Goal: Task Accomplishment & Management: Manage account settings

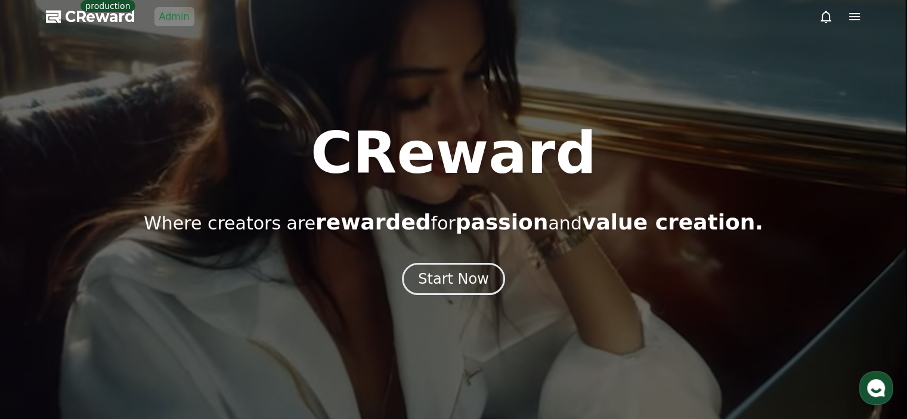
click at [177, 19] on link "Admin" at bounding box center [174, 16] width 40 height 19
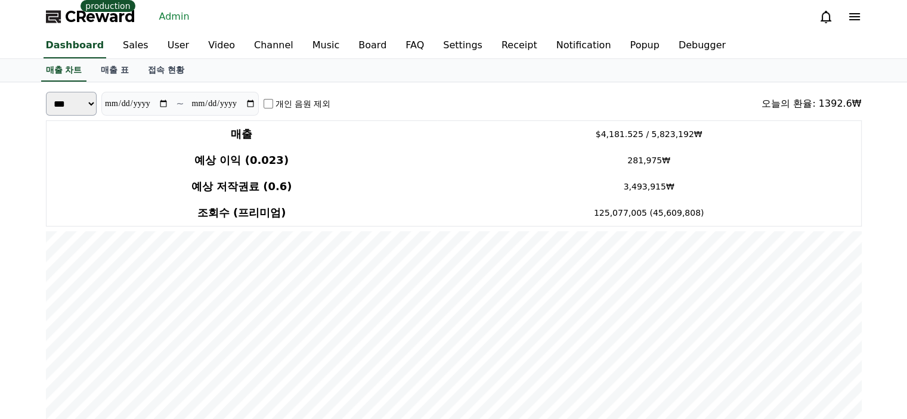
click at [513, 4] on div "CReward production Admin" at bounding box center [453, 16] width 835 height 33
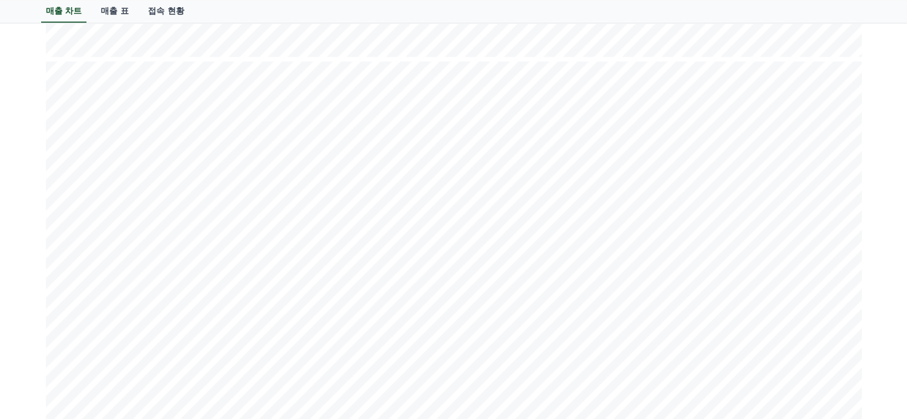
scroll to position [1407, 0]
click at [353, 16] on div "매출 차트 매출 표 접속 현황" at bounding box center [453, 11] width 835 height 23
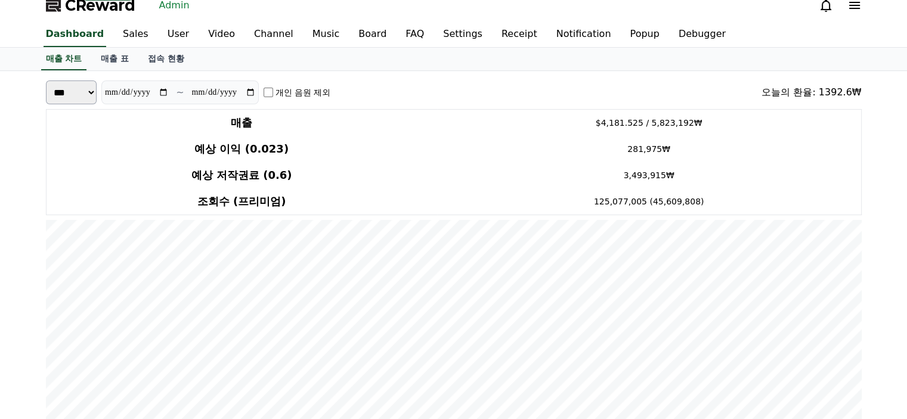
scroll to position [0, 0]
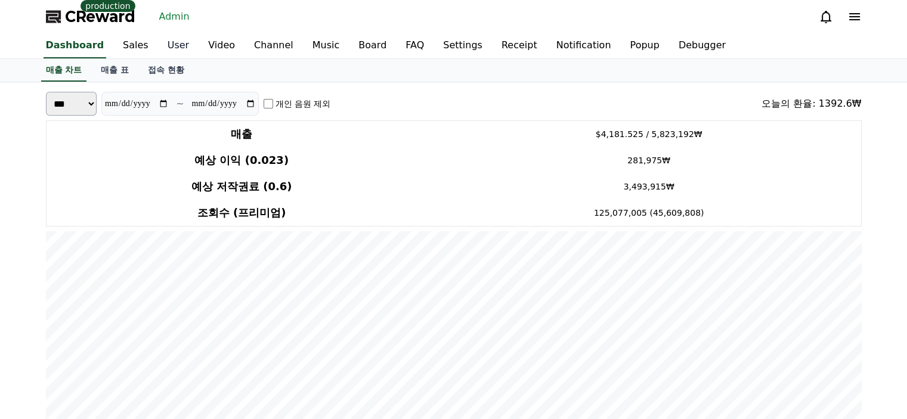
click at [169, 51] on link "User" at bounding box center [178, 45] width 41 height 25
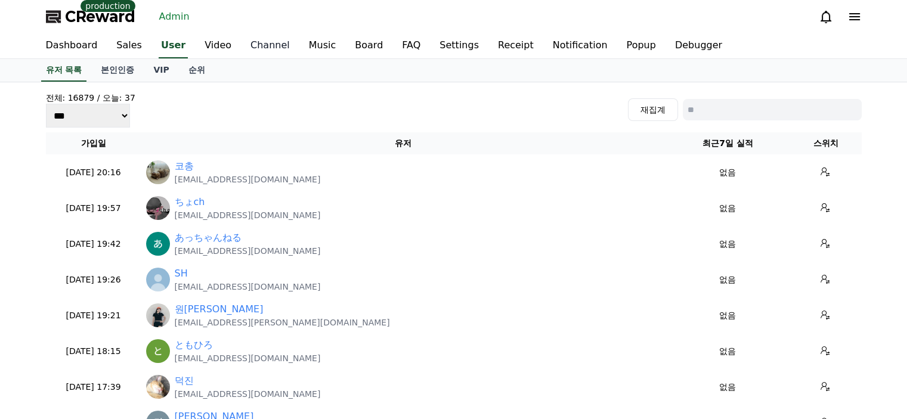
click at [269, 49] on link "Channel" at bounding box center [270, 45] width 58 height 25
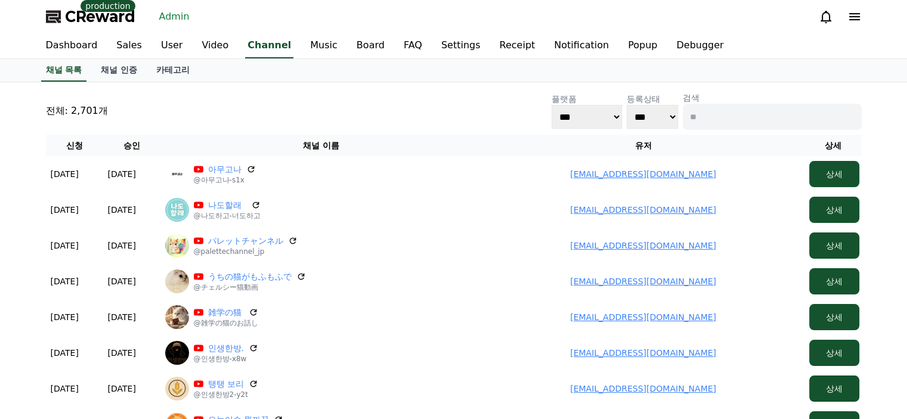
click at [245, 114] on div "전체: 2,701개 플랫폼 *** ***** **** 등록상태 *** *** 검색" at bounding box center [454, 111] width 816 height 38
click at [167, 48] on link "User" at bounding box center [171, 45] width 41 height 25
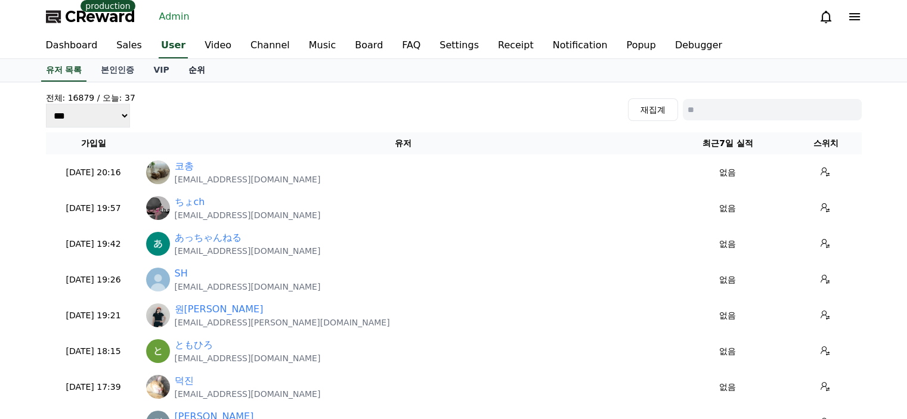
click at [192, 73] on link "순위" at bounding box center [197, 70] width 36 height 23
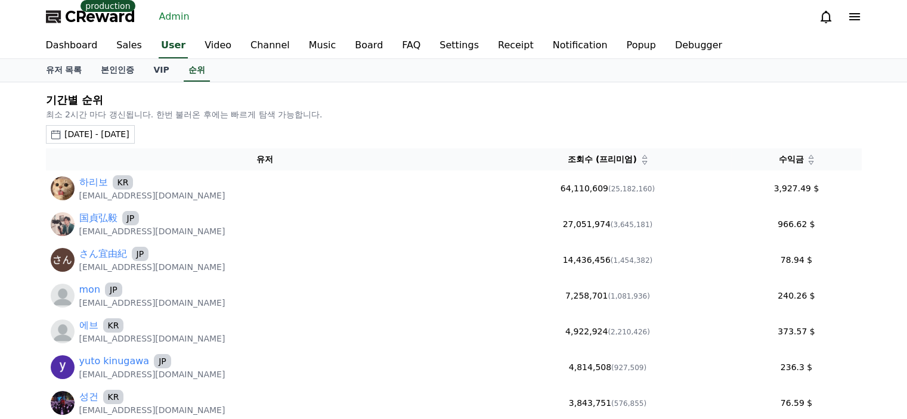
click at [129, 131] on div "2025-08-02 - 2025-09-02" at bounding box center [96, 134] width 65 height 13
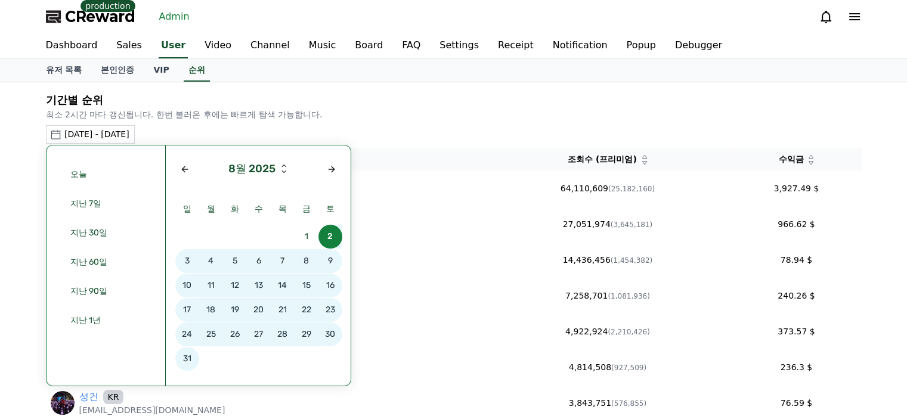
click at [188, 362] on span "31" at bounding box center [187, 359] width 24 height 24
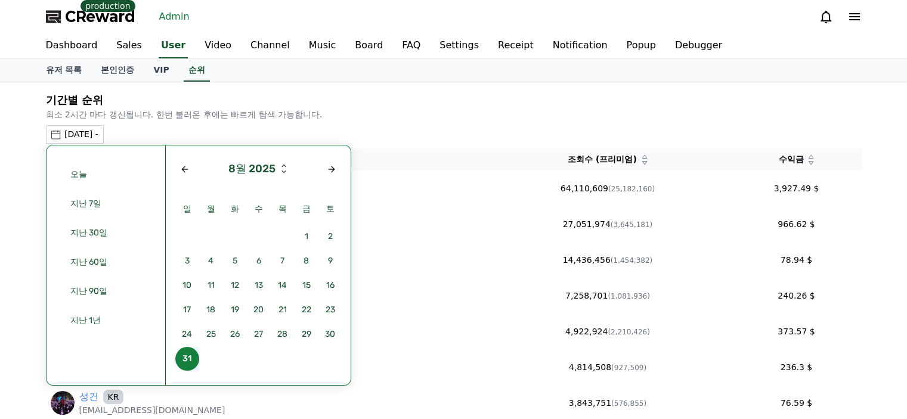
click at [188, 362] on span "31" at bounding box center [187, 359] width 24 height 24
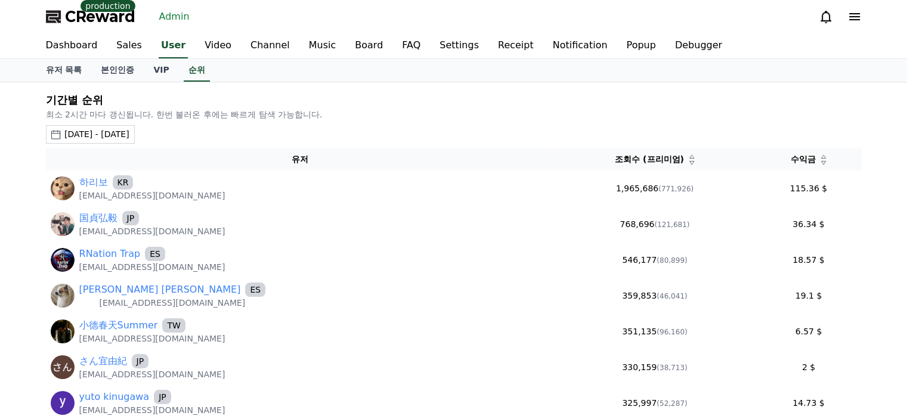
click at [104, 17] on span "CReward" at bounding box center [100, 16] width 70 height 19
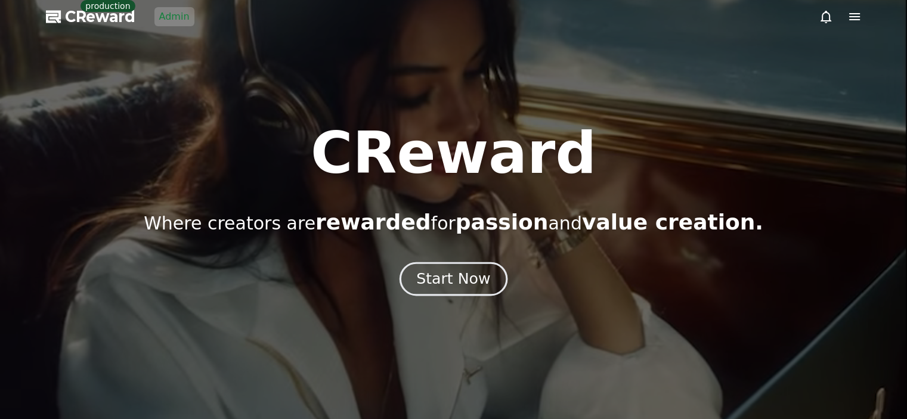
click at [469, 277] on div "Start Now" at bounding box center [453, 279] width 74 height 20
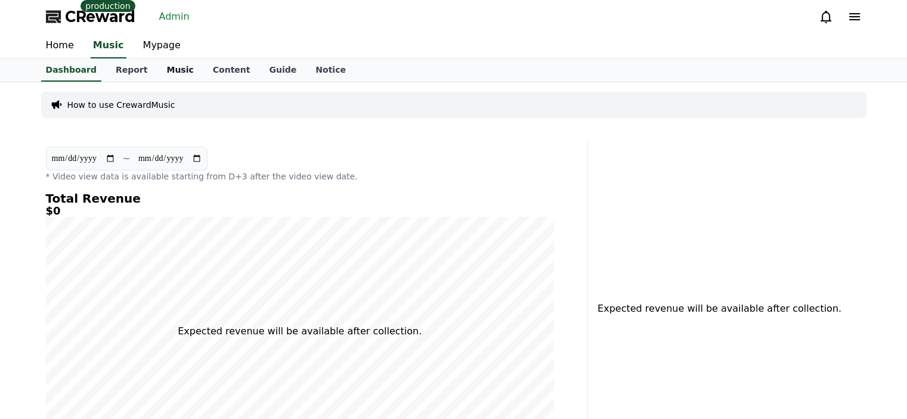
click at [161, 73] on link "Music" at bounding box center [180, 70] width 46 height 23
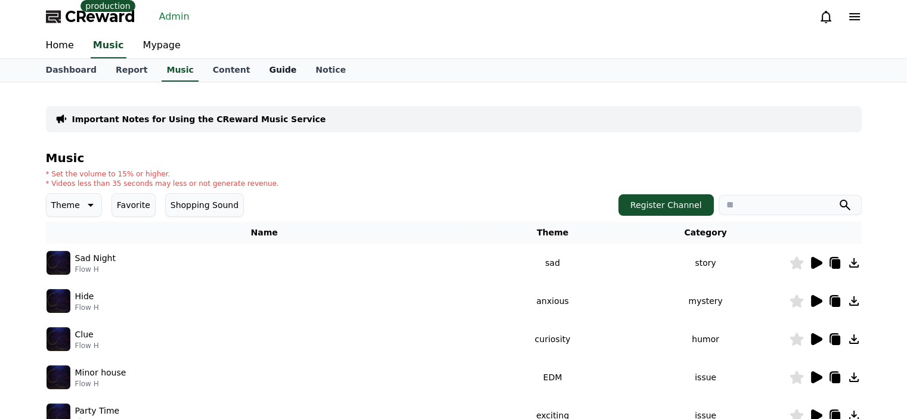
click at [264, 65] on link "Guide" at bounding box center [282, 70] width 47 height 23
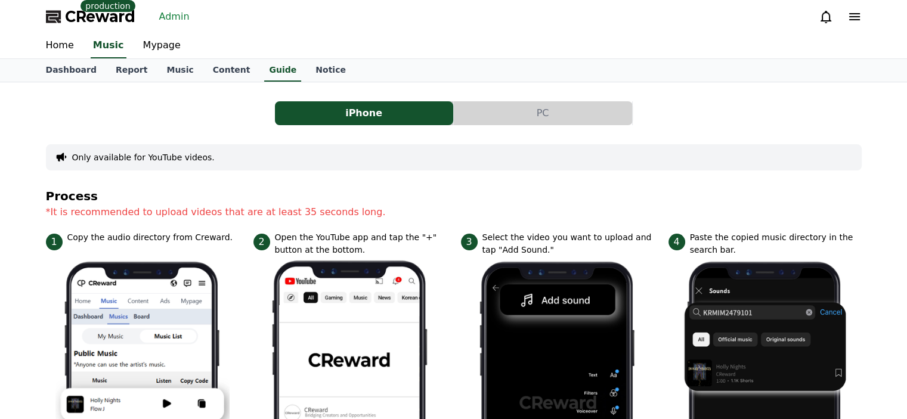
click at [168, 16] on link "Admin" at bounding box center [174, 16] width 40 height 19
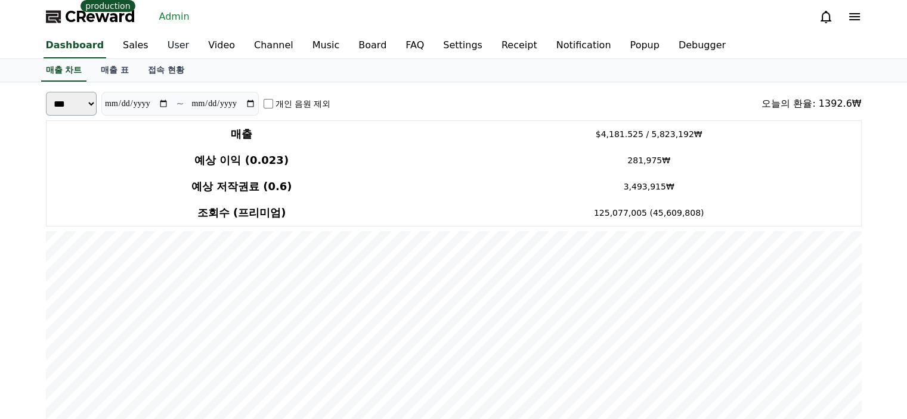
click at [168, 45] on link "User" at bounding box center [178, 45] width 41 height 25
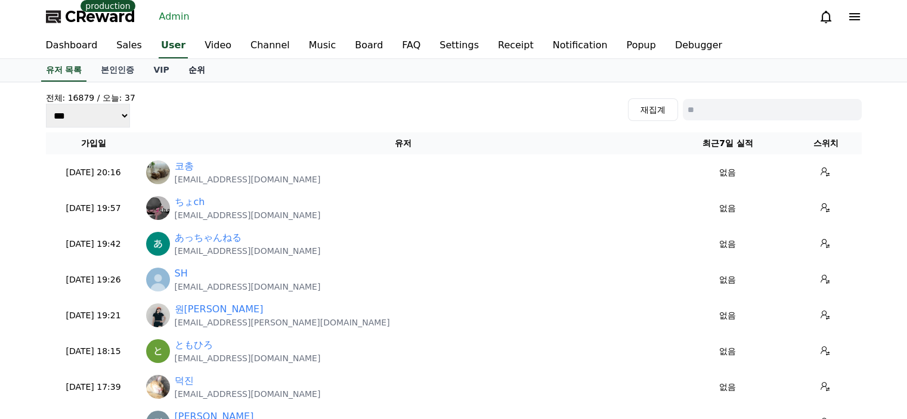
click at [188, 69] on link "순위" at bounding box center [197, 70] width 36 height 23
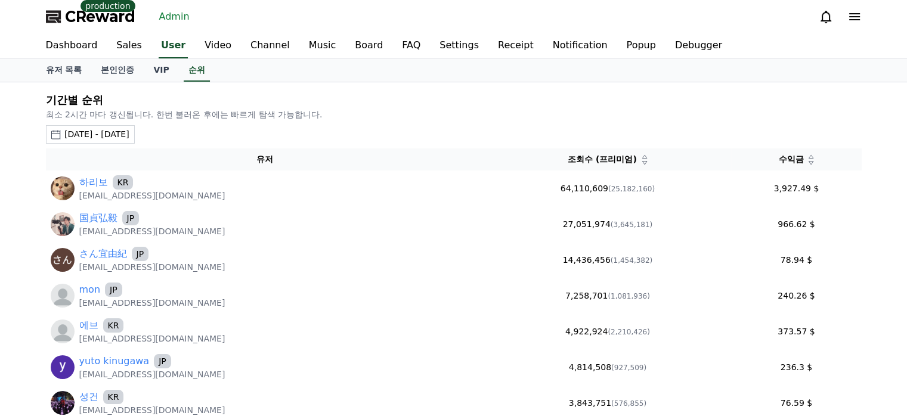
click at [129, 132] on div "2025-08-02 - 2025-09-02" at bounding box center [96, 134] width 65 height 13
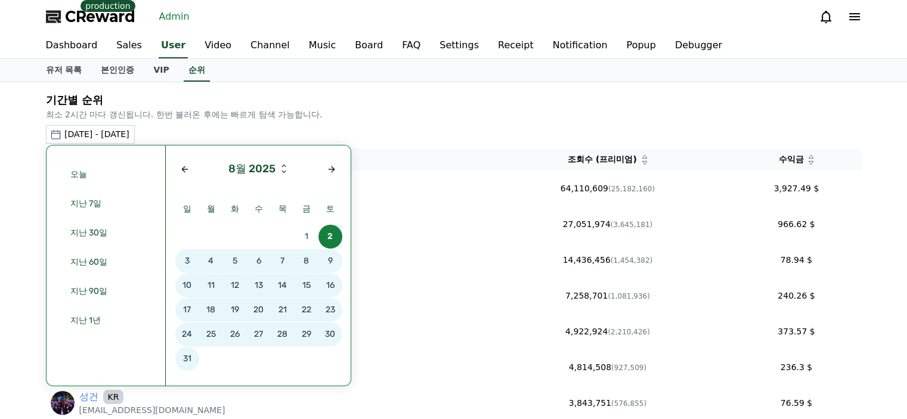
click at [193, 360] on span "31" at bounding box center [187, 359] width 24 height 24
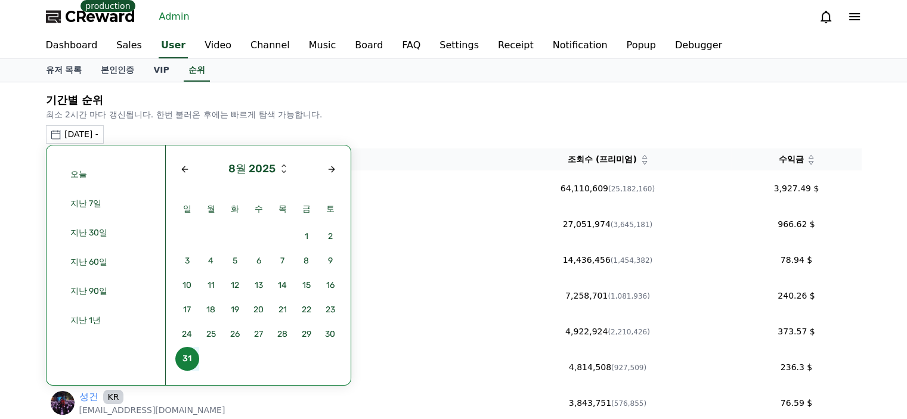
click at [193, 360] on span "31" at bounding box center [187, 359] width 24 height 24
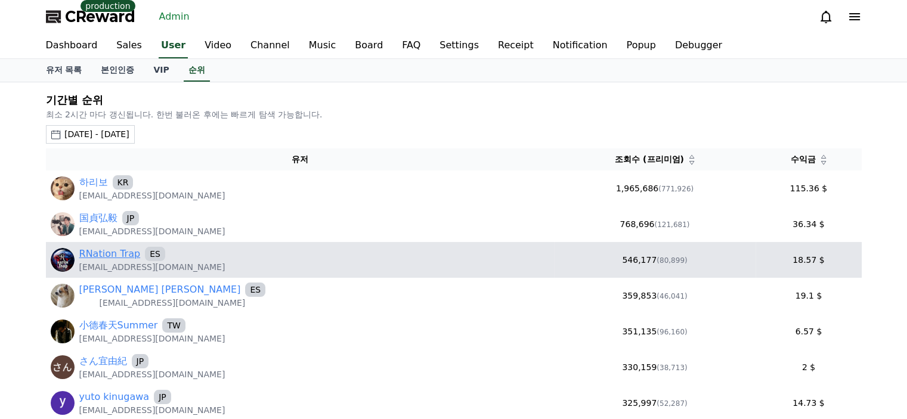
click at [117, 256] on link "RNation Trap" at bounding box center [109, 254] width 61 height 14
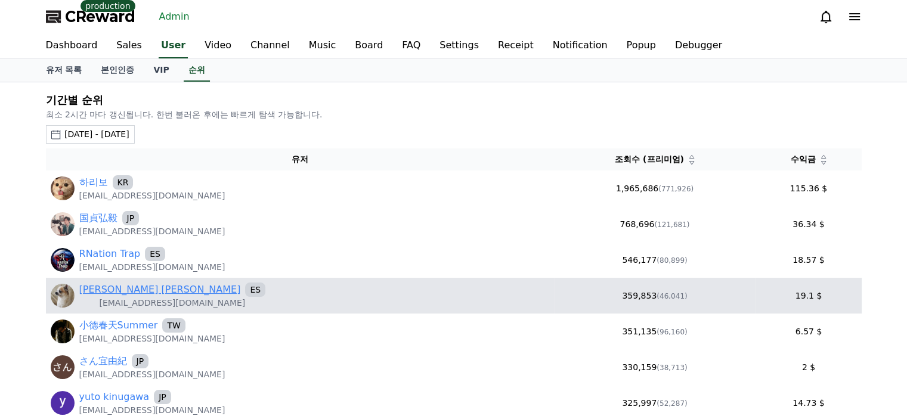
click at [134, 290] on link "Adrián Navarro Martínez" at bounding box center [160, 290] width 162 height 14
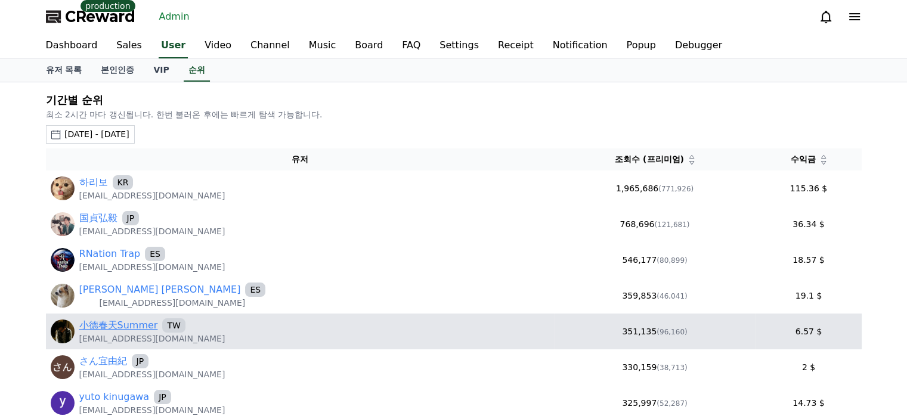
scroll to position [60, 0]
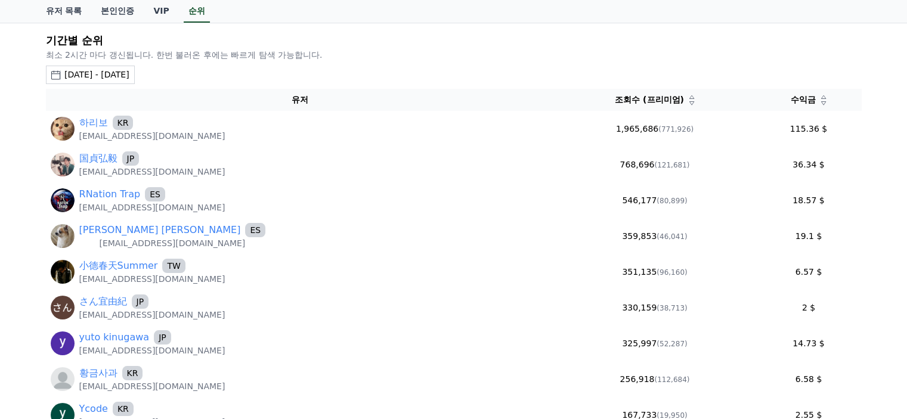
click at [821, 100] on icon at bounding box center [824, 103] width 6 height 6
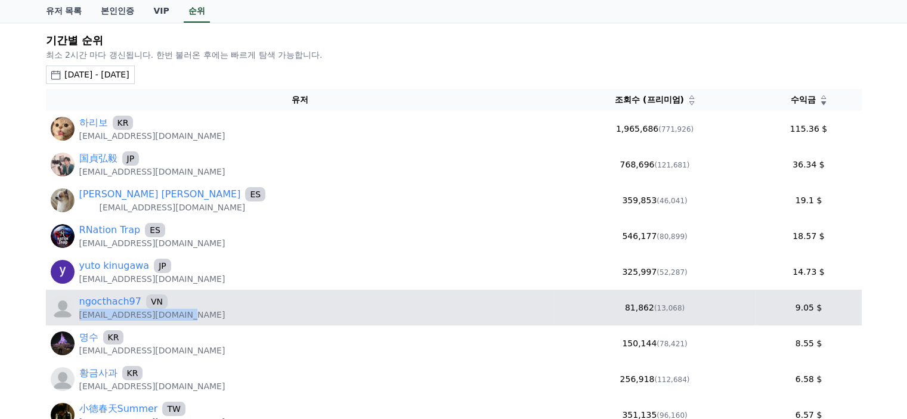
drag, startPoint x: 185, startPoint y: 314, endPoint x: 76, endPoint y: 314, distance: 108.5
click at [76, 314] on div "ngocthach97 VN Alexnam123997@gmail.com" at bounding box center [300, 308] width 499 height 26
click at [92, 309] on p "Alexnam123997@gmail.com" at bounding box center [152, 315] width 146 height 12
click at [95, 307] on link "ngocthach97" at bounding box center [110, 302] width 62 height 14
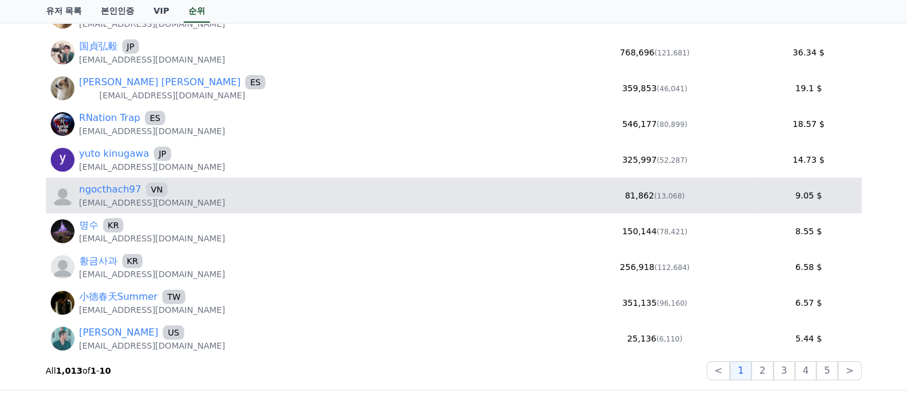
scroll to position [179, 0]
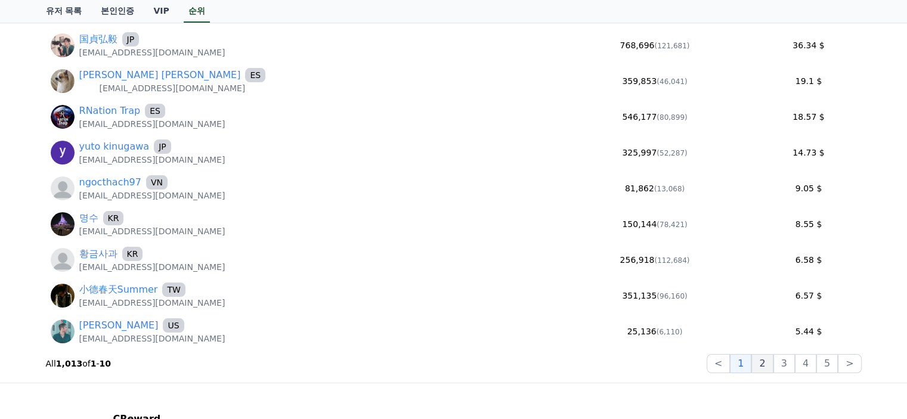
click at [773, 366] on button "2" at bounding box center [783, 363] width 21 height 19
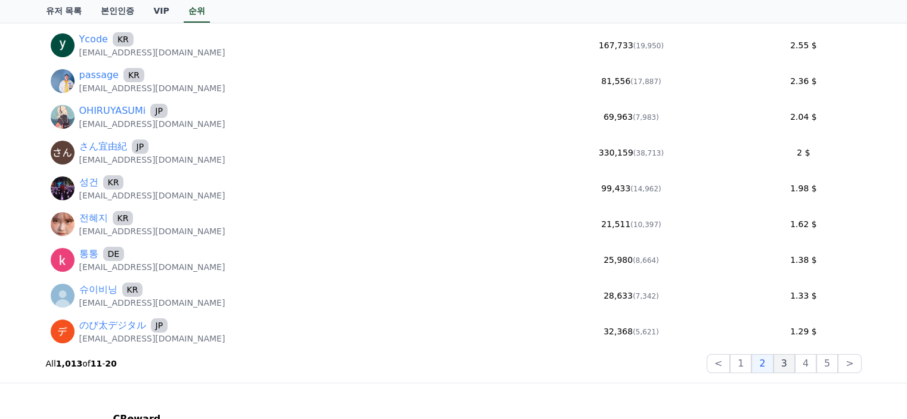
click at [816, 354] on button "3" at bounding box center [826, 363] width 21 height 19
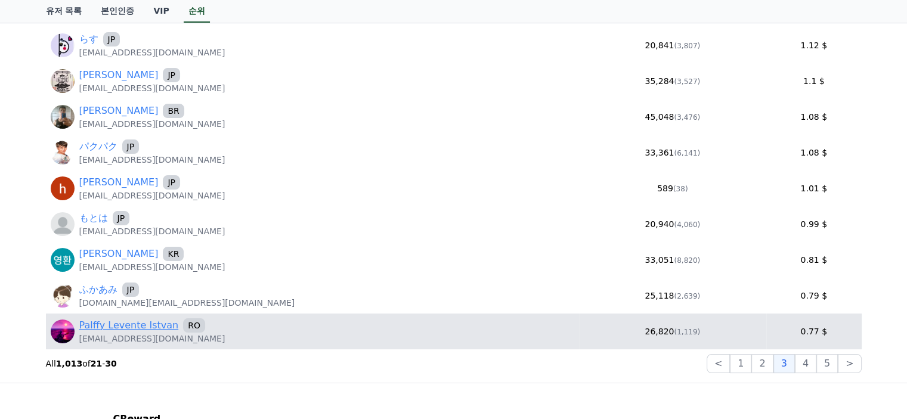
click at [110, 323] on link "Palffy Levente Istvan" at bounding box center [129, 325] width 100 height 14
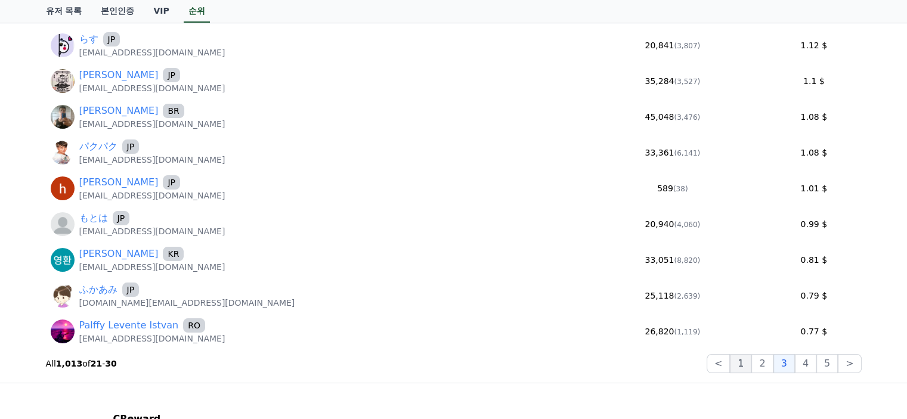
click at [740, 365] on button "1" at bounding box center [740, 363] width 21 height 19
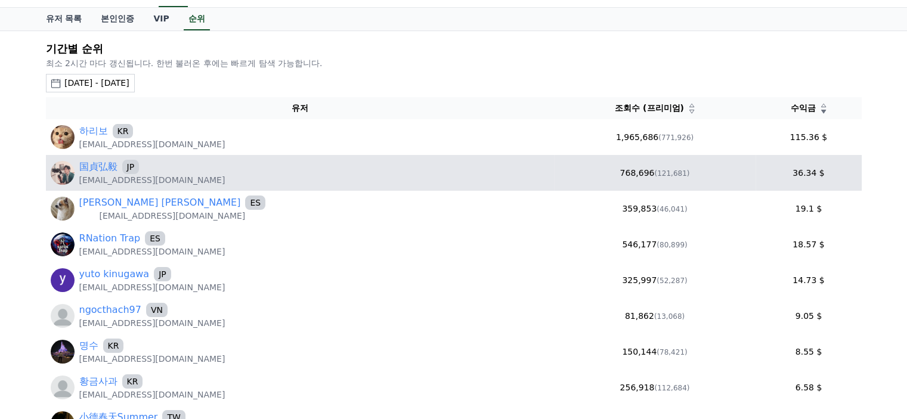
scroll to position [0, 0]
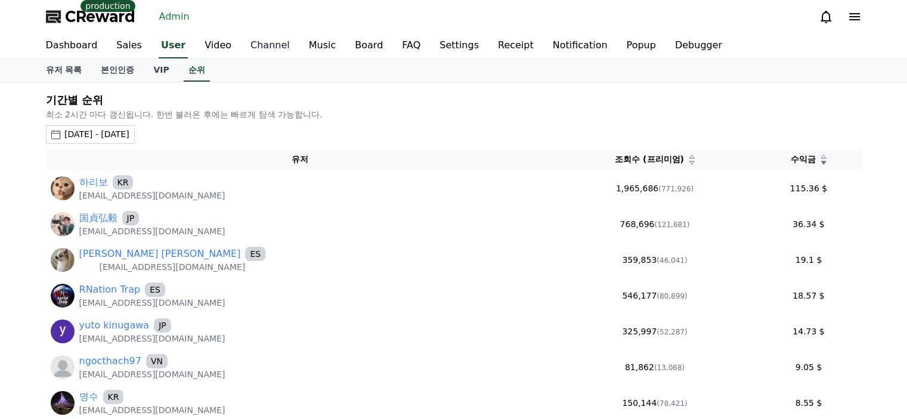
click at [249, 51] on link "Channel" at bounding box center [270, 45] width 58 height 25
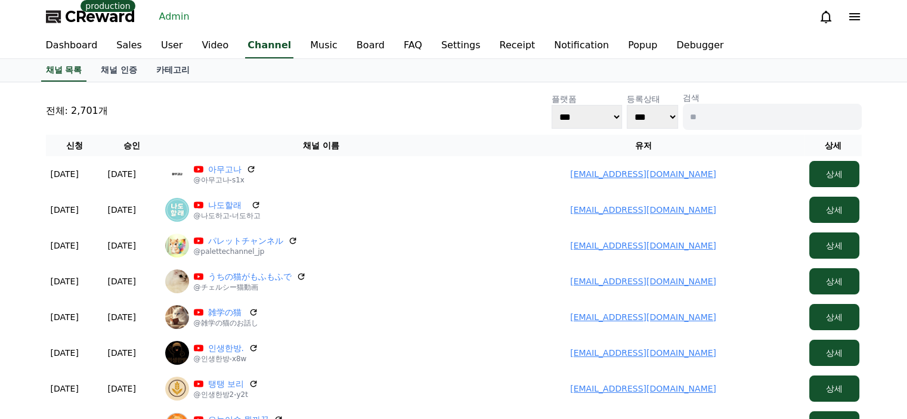
click at [170, 18] on link "Admin" at bounding box center [174, 16] width 40 height 19
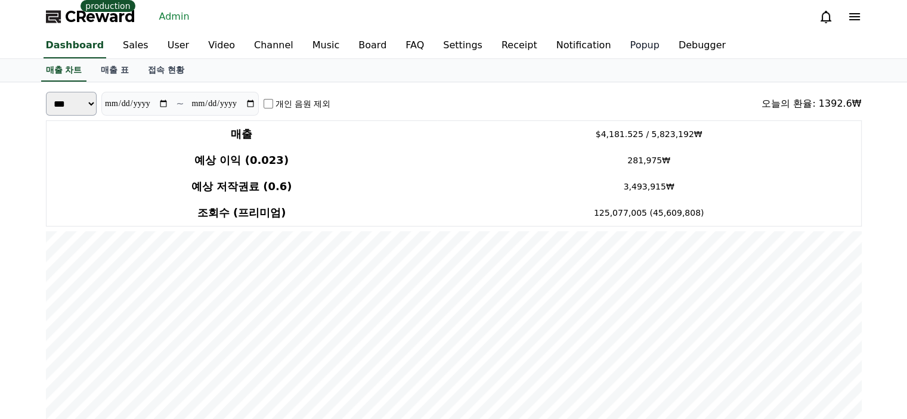
click at [620, 55] on link "Popup" at bounding box center [644, 45] width 48 height 25
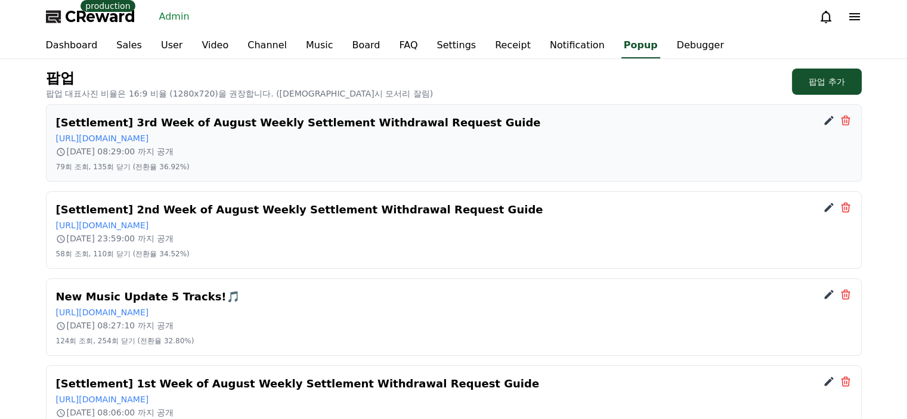
click at [246, 130] on h2 "[Settlement] 3rd Week of August Weekly Settlement Withdrawal Request Guide" at bounding box center [454, 123] width 796 height 17
click at [149, 138] on link "https://creward.net/music/notice/main/view/159" at bounding box center [102, 139] width 93 height 10
drag, startPoint x: 276, startPoint y: 94, endPoint x: 391, endPoint y: 89, distance: 115.8
click at [391, 89] on div "팝업 팝업 대표사진 비율은 16:9 비율 (1280x720)을 권장합니다. (비율 불일치시 모서리 잘림) 팝업 추가" at bounding box center [454, 84] width 816 height 31
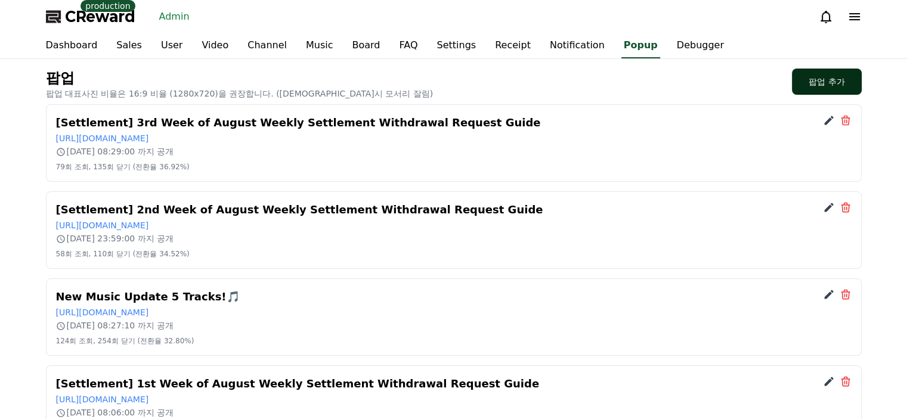
click at [832, 85] on button "팝업 추가" at bounding box center [826, 82] width 69 height 26
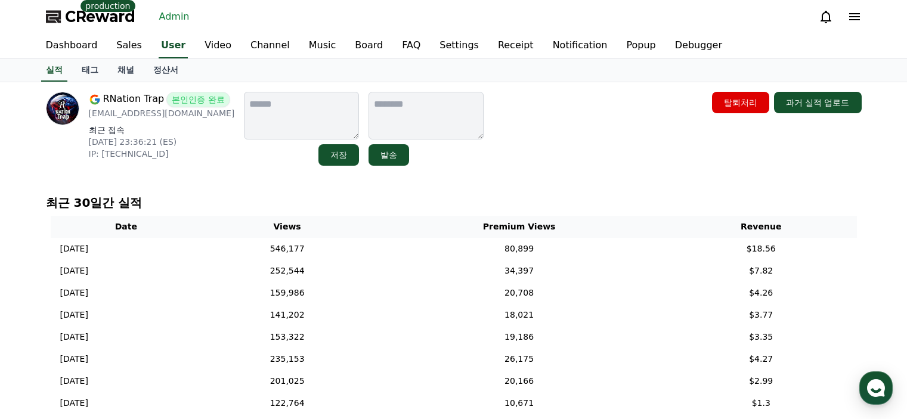
click at [124, 66] on link "채널" at bounding box center [126, 70] width 36 height 23
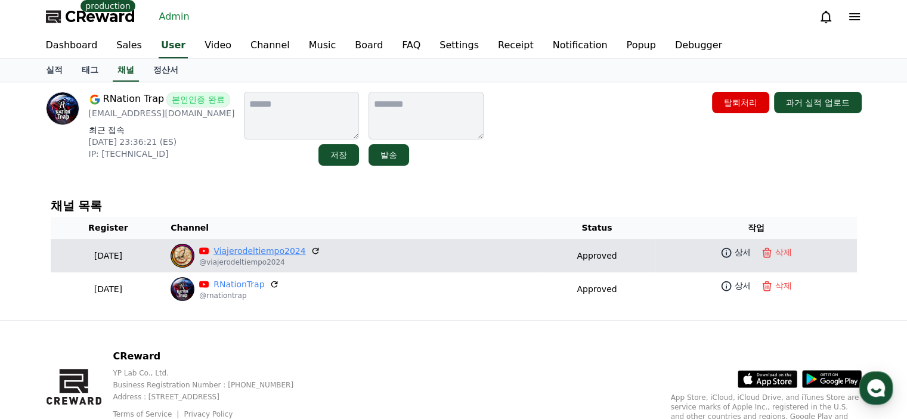
click at [267, 245] on link "Viajerodeltiempo2024" at bounding box center [260, 251] width 92 height 13
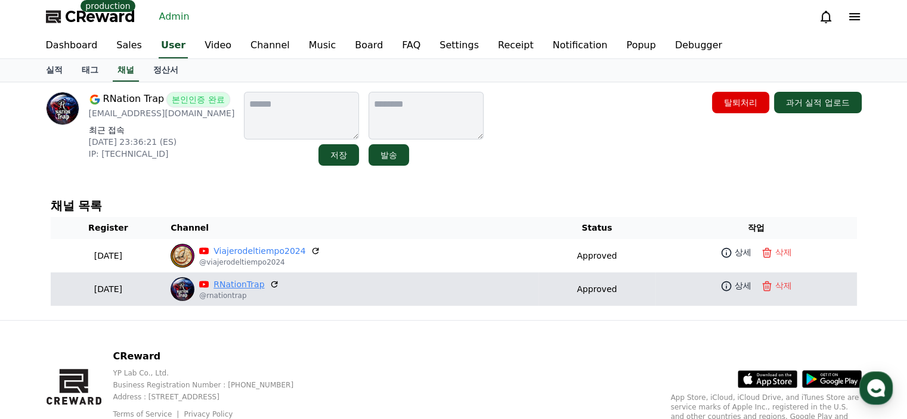
click at [249, 289] on link "RNationTrap" at bounding box center [239, 285] width 51 height 13
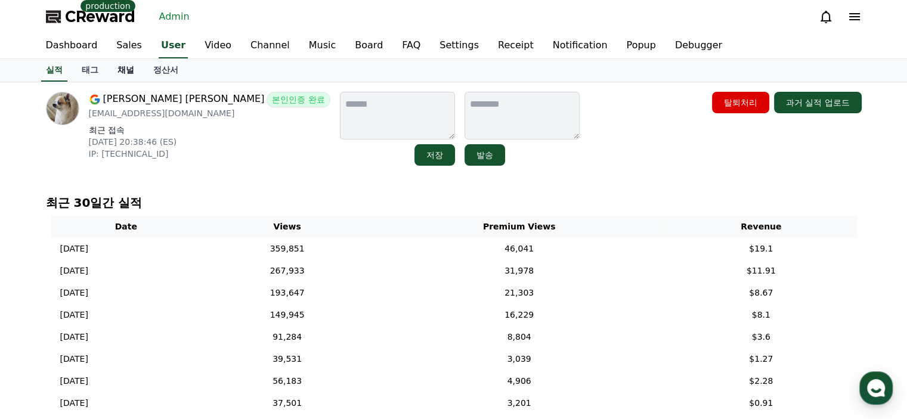
click at [131, 69] on link "채널" at bounding box center [126, 70] width 36 height 23
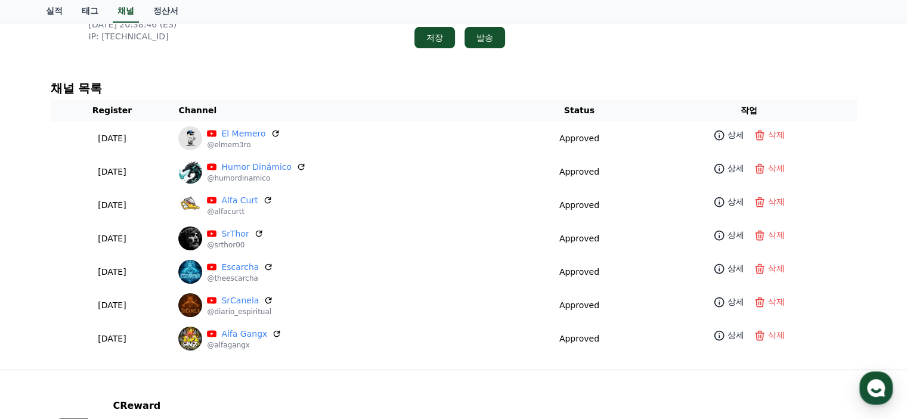
scroll to position [179, 0]
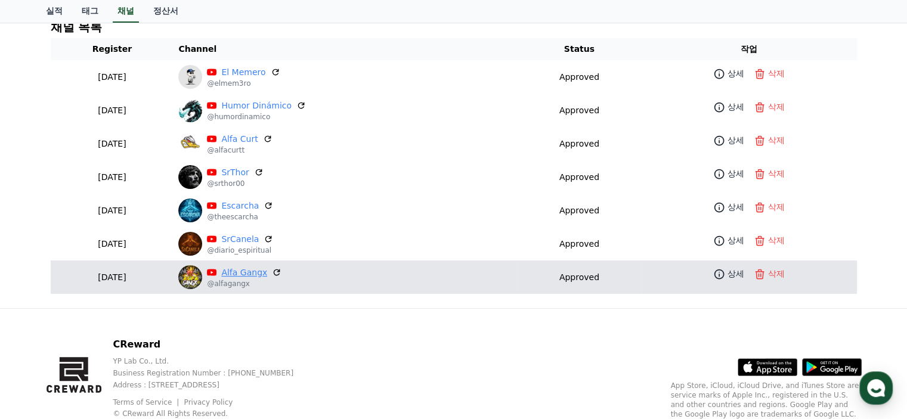
click at [258, 273] on link "Alfa Gangx" at bounding box center [244, 273] width 46 height 13
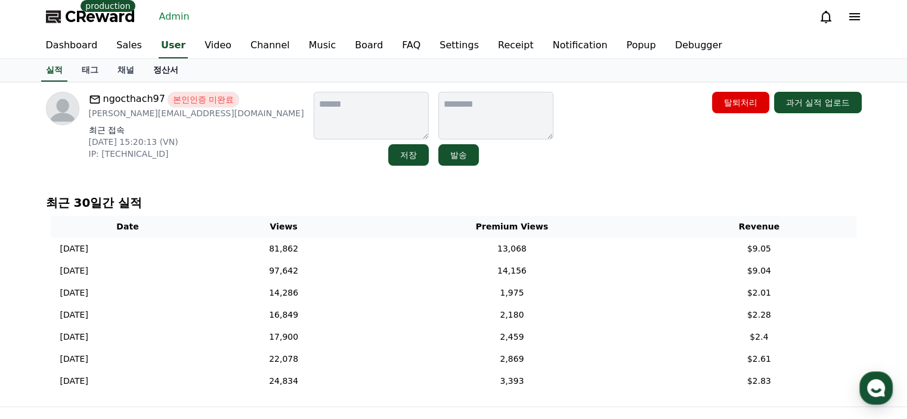
click at [168, 71] on link "정산서" at bounding box center [166, 70] width 44 height 23
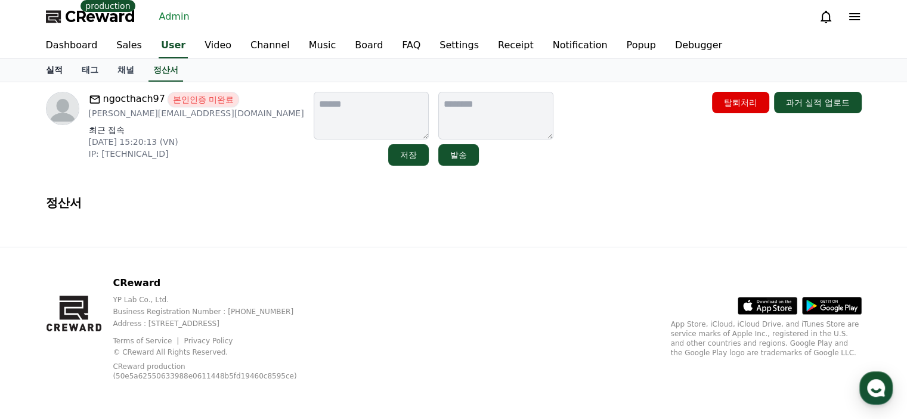
click at [55, 69] on link "실적" at bounding box center [54, 70] width 36 height 23
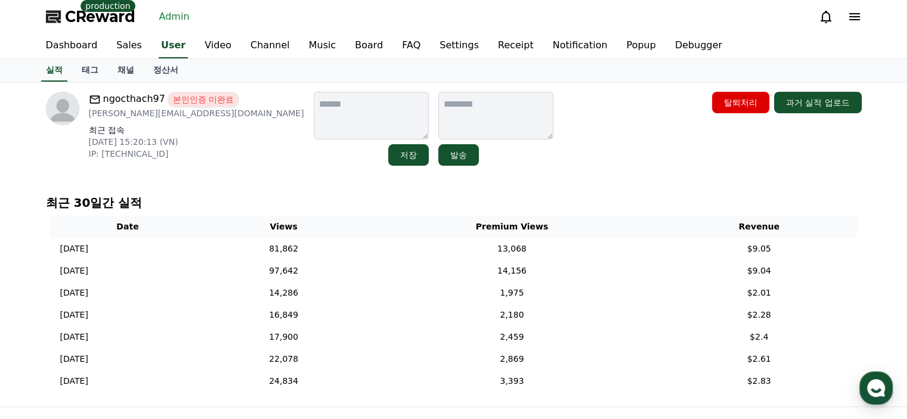
click at [212, 191] on div "최근 30일간 실적 Date Views Premium Views Revenue 2025-08-31 08/31 81,862 13,068 $9.0…" at bounding box center [453, 296] width 825 height 212
drag, startPoint x: 198, startPoint y: 114, endPoint x: 88, endPoint y: 115, distance: 110.3
click at [88, 115] on div "ngocthach97 본인인증 미완료 Alexnam123997@gmail.com 최근 접속 2025-08-30 15:20:13 (VN) IP:…" at bounding box center [175, 129] width 258 height 74
copy p "Alexnam123997@gmail.com"
click at [533, 178] on div "ngocthach97 본인인증 미완료 Alexnam123997@gmail.com 최근 접속 2025-08-30 15:20:13 (VN) IP:…" at bounding box center [453, 244] width 835 height 324
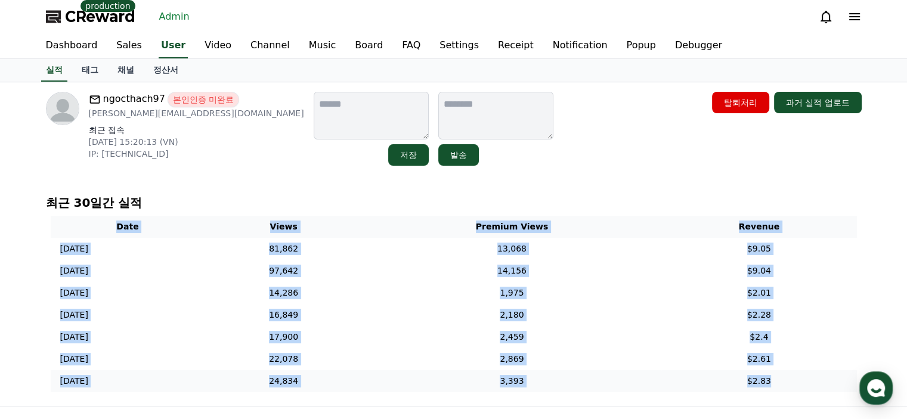
drag, startPoint x: 47, startPoint y: 249, endPoint x: 780, endPoint y: 383, distance: 745.6
click at [780, 383] on div "Date Views Premium Views Revenue 2025-08-31 08/31 81,862 13,068 $9.05 2025-08-3…" at bounding box center [454, 304] width 816 height 186
copy table "Date Views Premium Views Revenue 2025-08-31 08/31 81,862 13,068 $9.05 2025-08-3…"
click at [324, 205] on p "최근 30일간 실적" at bounding box center [454, 202] width 816 height 17
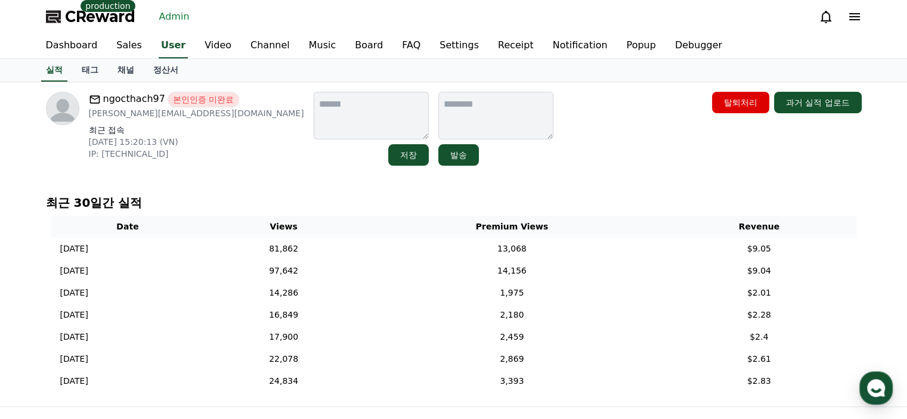
click at [142, 110] on p "Alexnam123997@gmail.com" at bounding box center [196, 113] width 215 height 12
copy div "Alexnam123997@gmail.com"
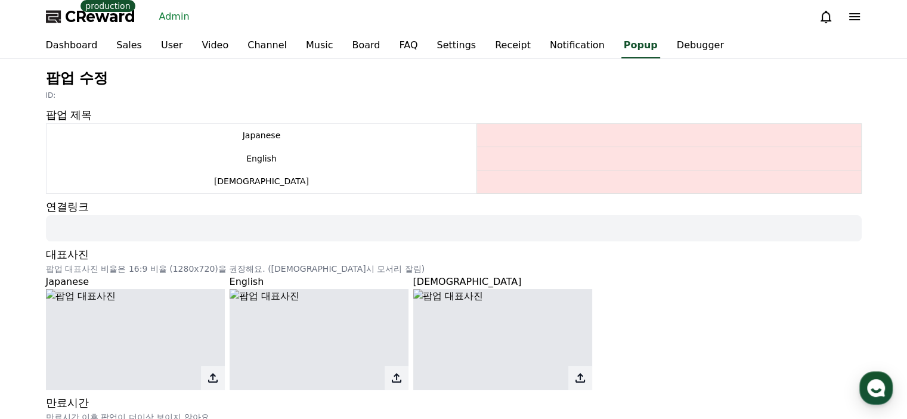
click at [302, 230] on input at bounding box center [454, 228] width 816 height 26
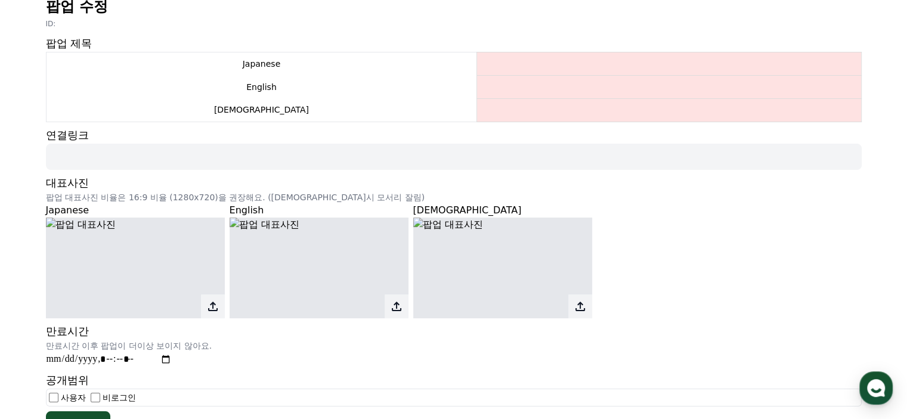
scroll to position [119, 0]
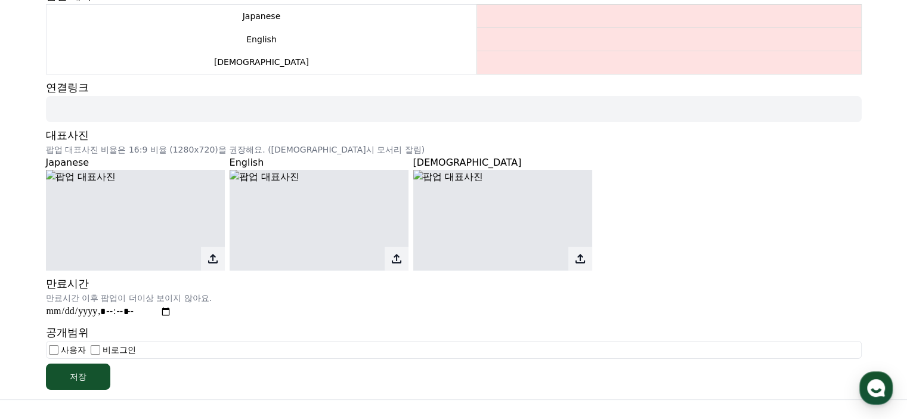
click at [112, 222] on img at bounding box center [135, 220] width 179 height 101
click at [49, 174] on img at bounding box center [135, 220] width 179 height 101
click at [159, 246] on img at bounding box center [135, 220] width 179 height 101
click at [275, 315] on div "만료시간 만료시간 이후 팝업이 더이상 보이지 않아요." at bounding box center [454, 298] width 816 height 44
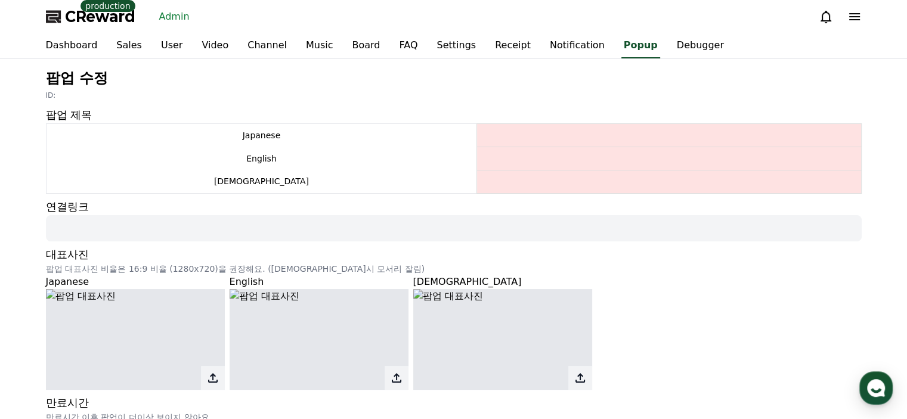
click at [188, 21] on link "Admin" at bounding box center [174, 16] width 40 height 19
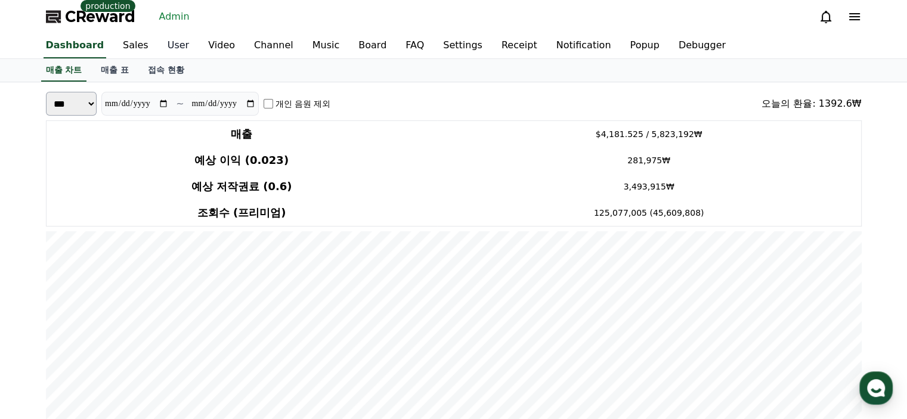
click at [179, 49] on link "User" at bounding box center [178, 45] width 41 height 25
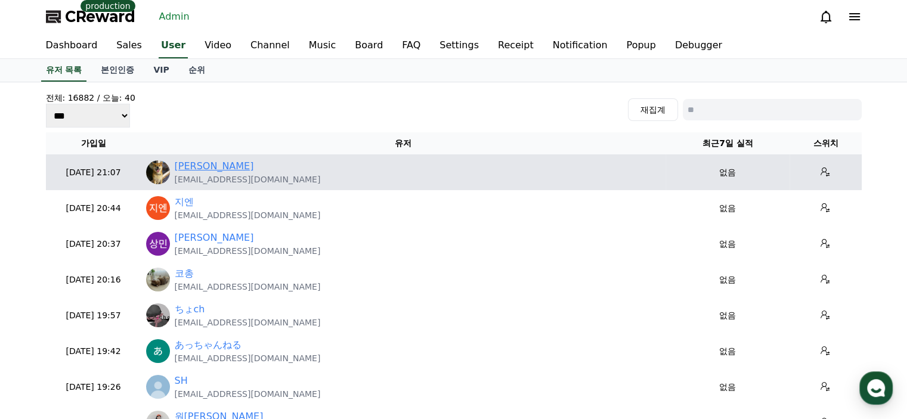
click at [212, 167] on link "[PERSON_NAME]" at bounding box center [214, 166] width 79 height 14
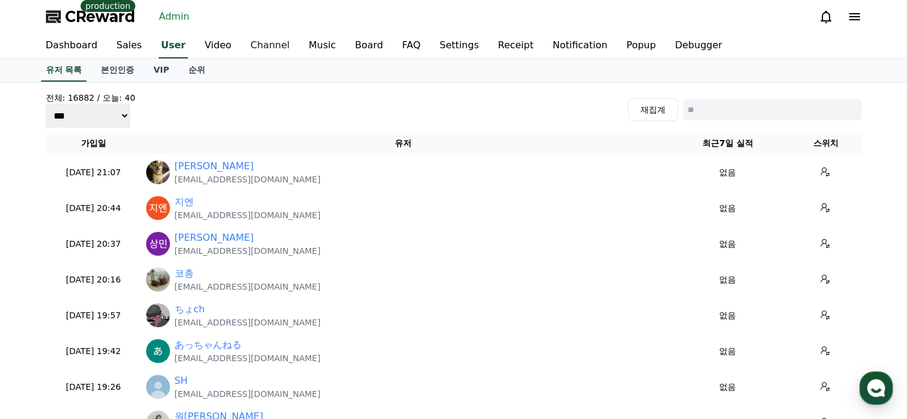
click at [259, 47] on link "Channel" at bounding box center [270, 45] width 58 height 25
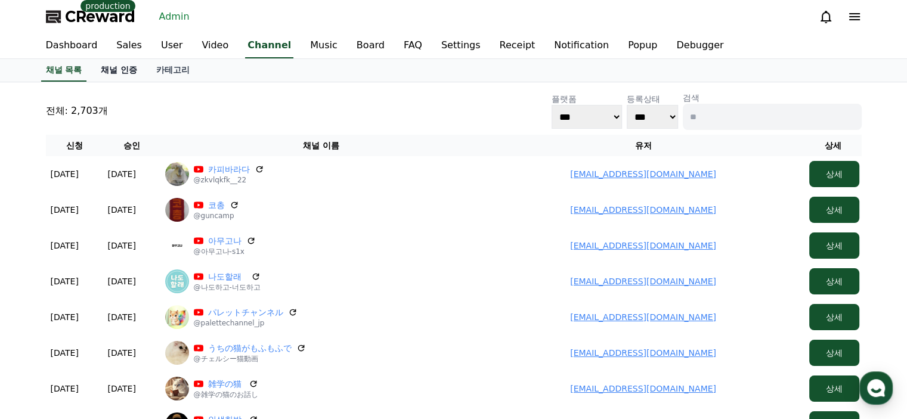
click at [129, 76] on link "채널 인증" at bounding box center [118, 70] width 55 height 23
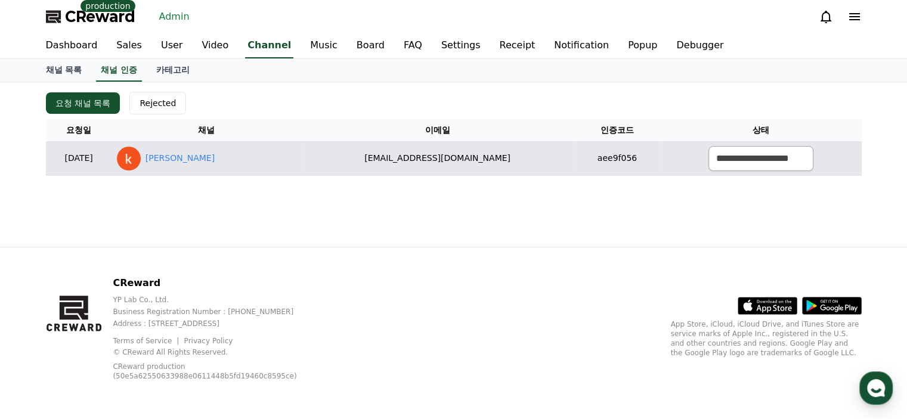
click at [220, 159] on div "[PERSON_NAME]" at bounding box center [207, 159] width 180 height 24
click at [192, 154] on link "[PERSON_NAME]" at bounding box center [180, 158] width 69 height 13
click at [719, 151] on select "**********" at bounding box center [760, 158] width 105 height 25
select select "********"
click at [708, 146] on select "**********" at bounding box center [760, 158] width 105 height 25
